Goal: Information Seeking & Learning: Find specific page/section

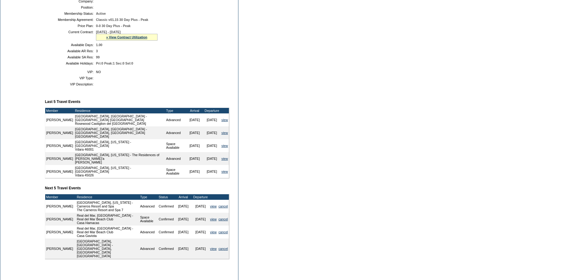
scroll to position [154, 0]
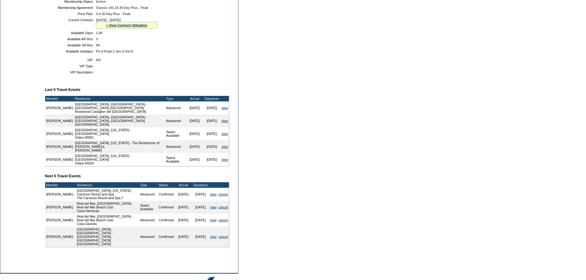
drag, startPoint x: 218, startPoint y: 127, endPoint x: 49, endPoint y: 118, distance: 169.5
click at [49, 118] on tbody "Member Residence Type Arrival Departure [PERSON_NAME] [GEOGRAPHIC_DATA], [GEOGR…" at bounding box center [137, 131] width 184 height 70
click at [42, 112] on td "Dashboard Personal Info Business Info Address Info Web Access Notes Current Res…" at bounding box center [21, 87] width 42 height 364
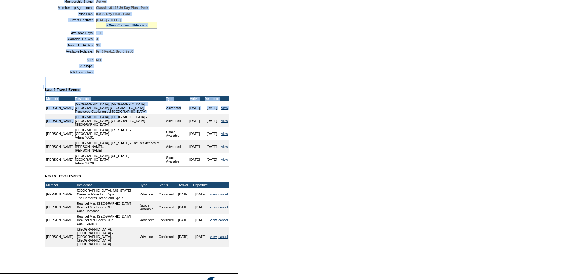
drag, startPoint x: 44, startPoint y: 112, endPoint x: 75, endPoint y: 125, distance: 33.4
click at [75, 125] on tr "Dashboard Personal Info Business Info Address Info Web Access Notes Current Res…" at bounding box center [119, 87] width 238 height 364
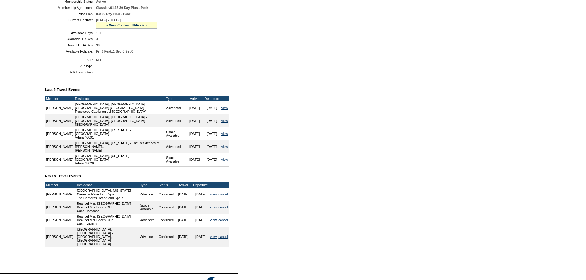
click at [87, 127] on td "[GEOGRAPHIC_DATA], [GEOGRAPHIC_DATA] - [GEOGRAPHIC_DATA], [GEOGRAPHIC_DATA] [GE…" at bounding box center [119, 120] width 91 height 13
drag, startPoint x: 218, startPoint y: 127, endPoint x: 32, endPoint y: 115, distance: 186.3
click at [42, 117] on tr "Dashboard Personal Info Business Info Address Info Web Access Notes Current Res…" at bounding box center [119, 87] width 238 height 364
click at [34, 114] on td "Dashboard Personal Info Business Info Address Info Web Access Notes Current Res…" at bounding box center [21, 87] width 42 height 364
drag, startPoint x: 48, startPoint y: 118, endPoint x: 216, endPoint y: 127, distance: 168.0
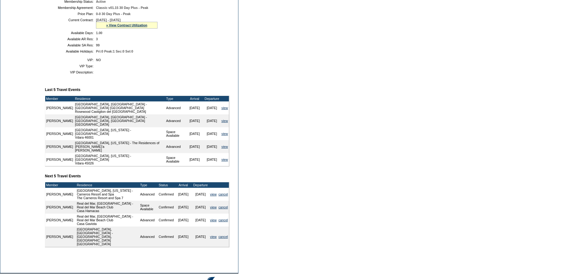
click at [216, 127] on tbody "Member Residence Type Arrival Departure [PERSON_NAME] [GEOGRAPHIC_DATA], [GEOGR…" at bounding box center [137, 131] width 184 height 70
click at [236, 161] on td at bounding box center [236, 87] width 3 height 364
drag, startPoint x: 115, startPoint y: 119, endPoint x: 65, endPoint y: 119, distance: 49.9
click at [74, 114] on td "[GEOGRAPHIC_DATA], [GEOGRAPHIC_DATA] - [GEOGRAPHIC_DATA] [GEOGRAPHIC_DATA] [GEO…" at bounding box center [119, 108] width 91 height 13
copy td "Rosewood Castiglion del Bosco"
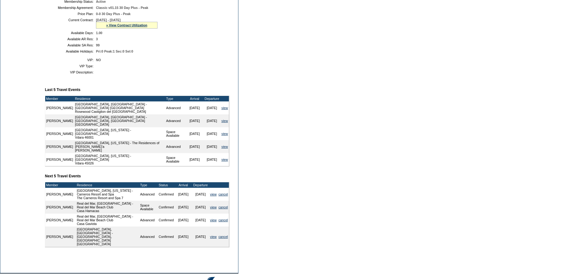
click at [254, 175] on form "Follow Us ::" at bounding box center [293, 75] width 586 height 459
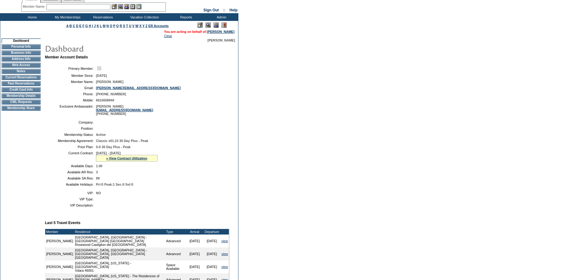
scroll to position [0, 0]
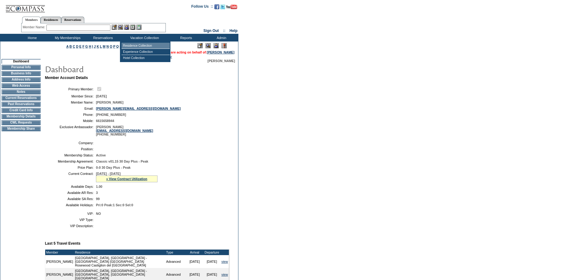
click at [144, 44] on td "Residence Collection" at bounding box center [146, 46] width 48 height 6
